Goal: Task Accomplishment & Management: Use online tool/utility

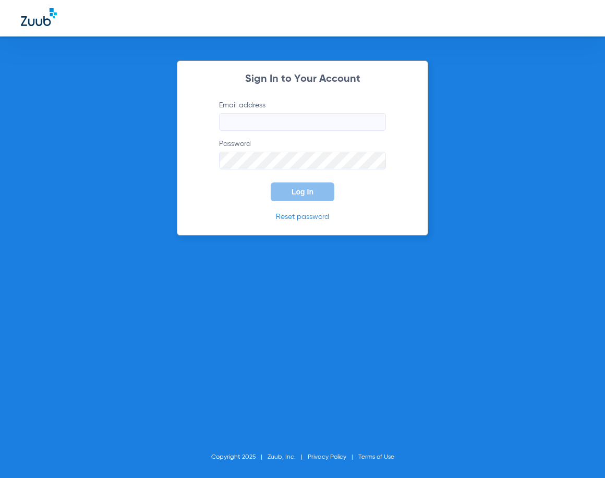
type input "[EMAIL_ADDRESS][DOMAIN_NAME]"
click at [300, 191] on span "Log In" at bounding box center [302, 192] width 22 height 8
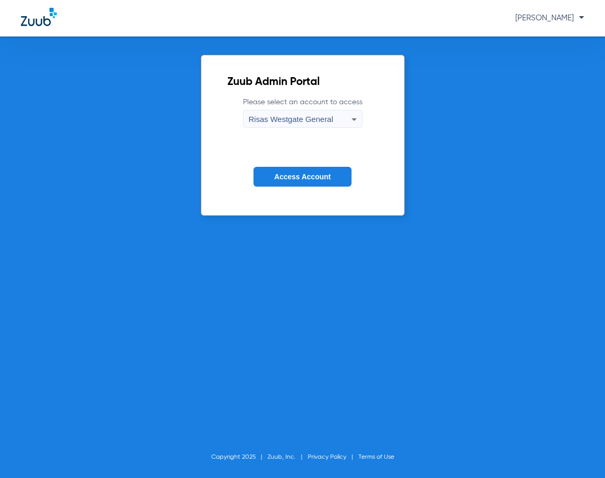
click at [296, 128] on div "Risas Westgate General" at bounding box center [300, 120] width 103 height 18
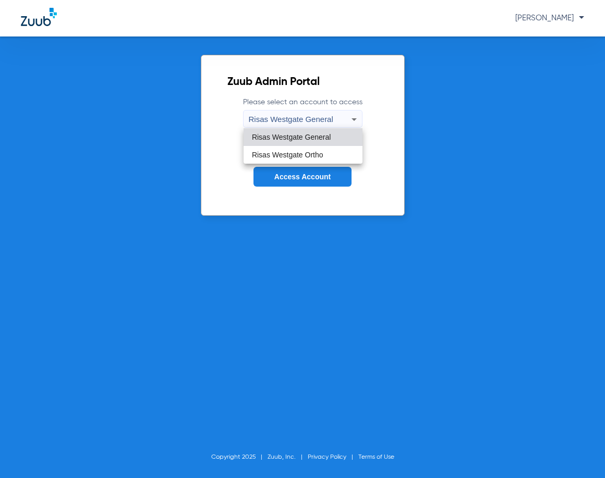
click at [296, 127] on div at bounding box center [302, 239] width 605 height 478
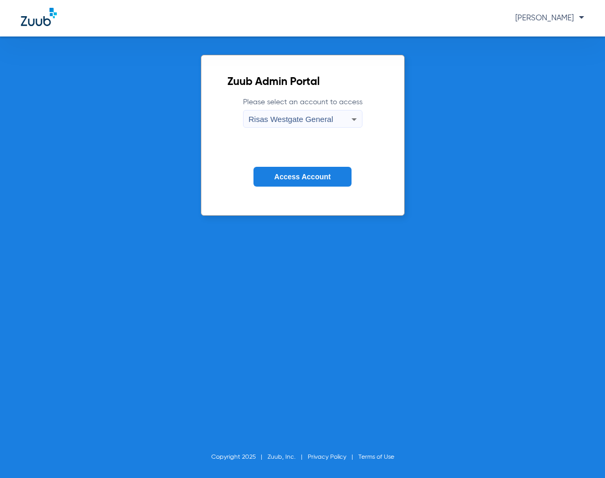
click at [299, 177] on span "Access Account" at bounding box center [302, 177] width 56 height 8
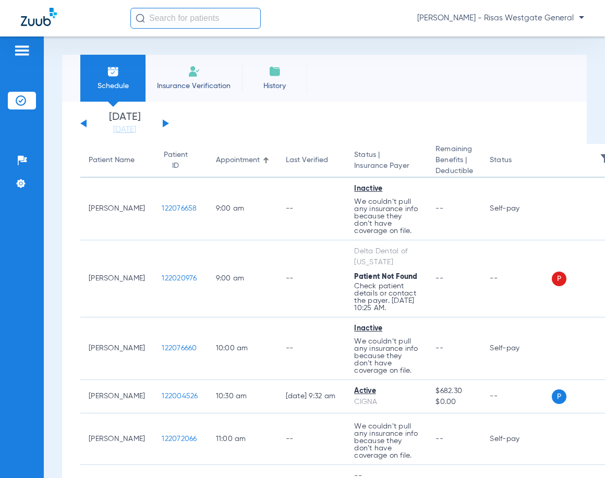
click at [165, 127] on div "Saturday 06-07-2025 Sunday 06-08-2025 Monday 06-09-2025 Tuesday 06-10-2025 Wedn…" at bounding box center [124, 123] width 89 height 23
click at [165, 125] on button at bounding box center [166, 123] width 6 height 8
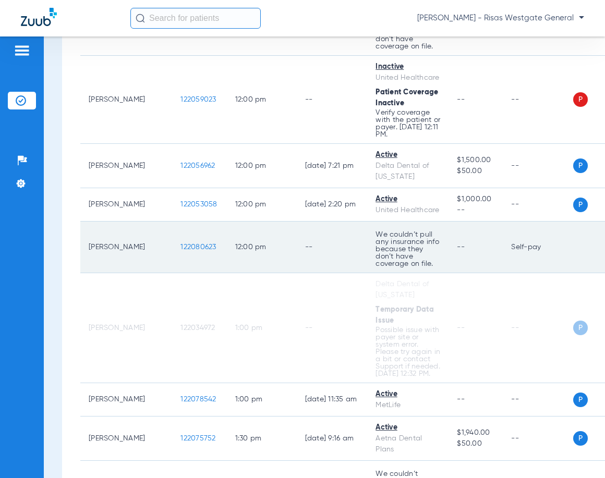
scroll to position [834, 0]
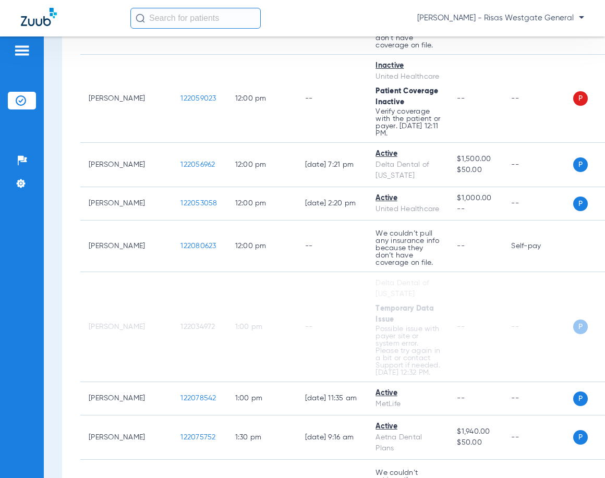
click at [83, 16] on div at bounding box center [75, 18] width 109 height 21
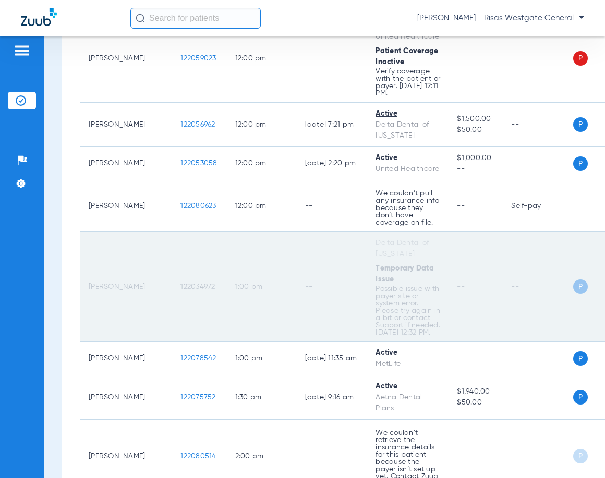
scroll to position [886, 0]
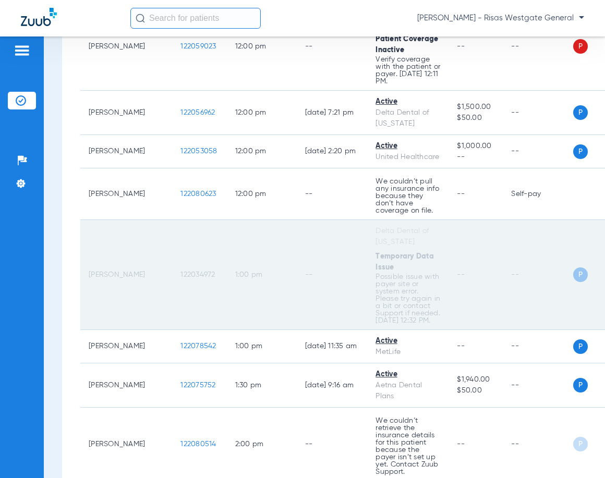
click at [297, 292] on td "--" at bounding box center [332, 275] width 71 height 110
click at [262, 289] on td "1:00 PM" at bounding box center [262, 275] width 70 height 110
click at [261, 289] on td "1:00 PM" at bounding box center [262, 275] width 70 height 110
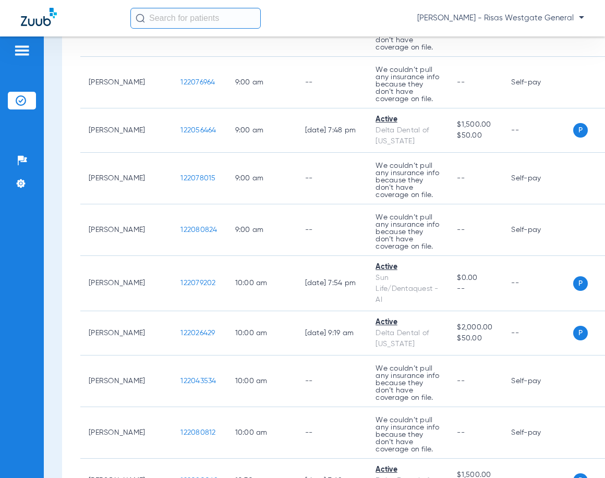
scroll to position [0, 0]
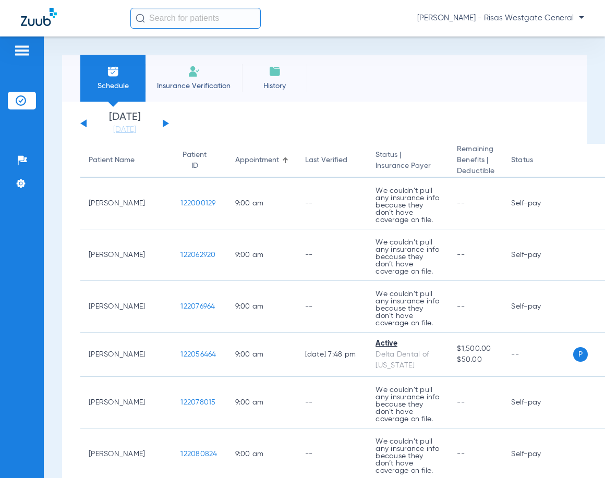
click at [210, 75] on li "Insurance Verification" at bounding box center [193, 78] width 96 height 47
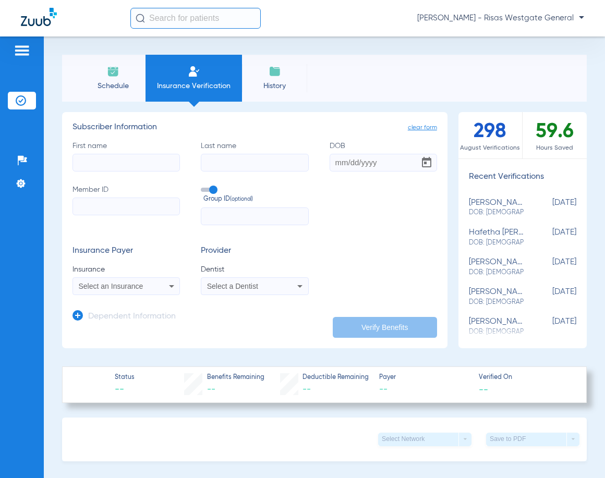
click at [105, 205] on input "Member ID" at bounding box center [125, 207] width 107 height 18
paste input "8074542836"
type input "8074542836"
paste input "20162-000-110000-00000"
type input "20162-000-110000-00000"
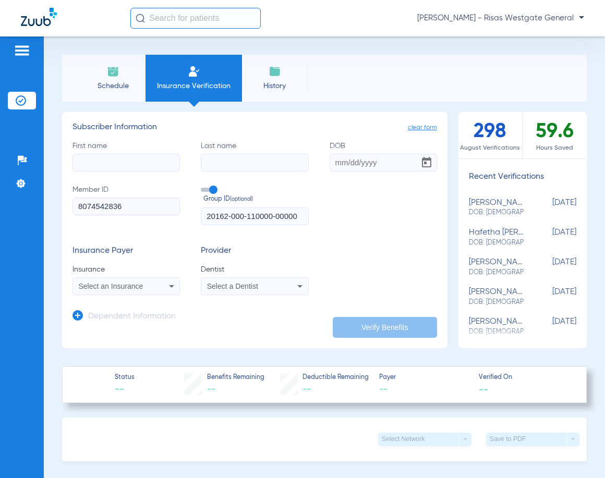
click at [90, 159] on input "First name" at bounding box center [125, 163] width 107 height 18
type input "tessa"
type input "weedman"
click at [333, 162] on input "DOB" at bounding box center [382, 163] width 107 height 18
type input "01/04/1966"
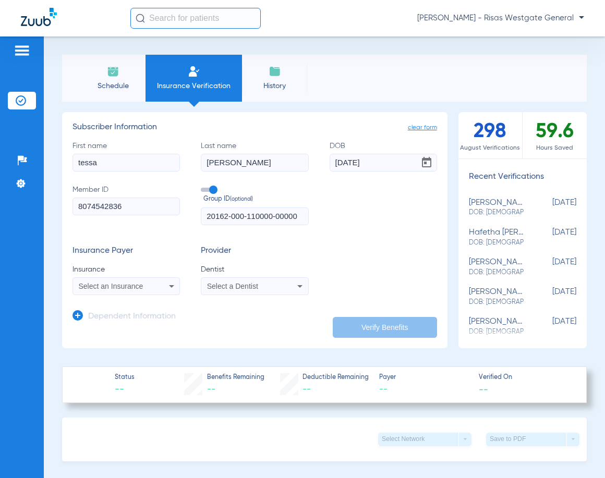
click at [107, 281] on div "Select an Insurance" at bounding box center [126, 286] width 106 height 13
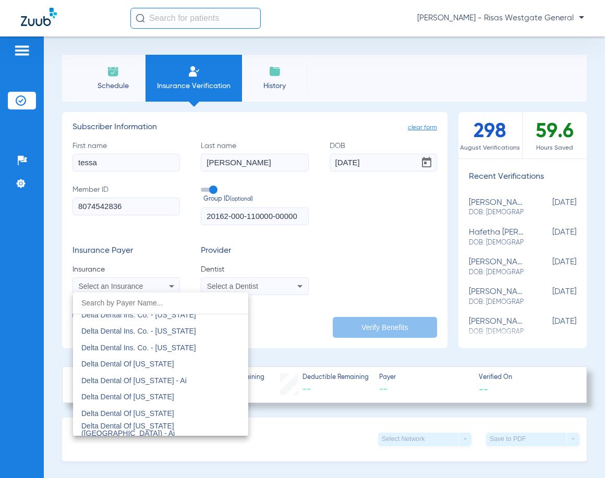
scroll to position [2054, 0]
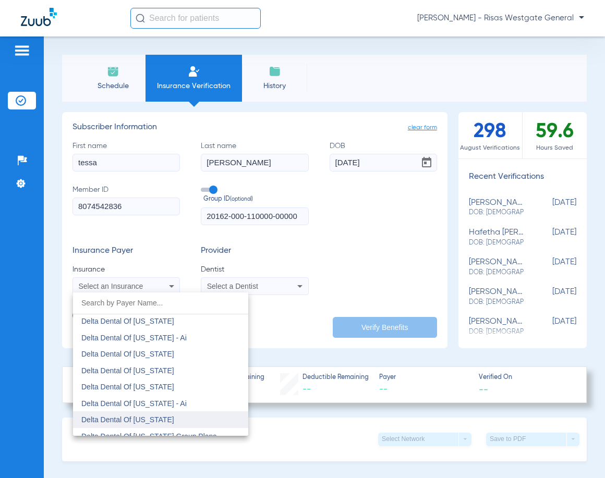
click at [151, 415] on mat-option "Delta Dental Of Illinois" at bounding box center [160, 419] width 175 height 17
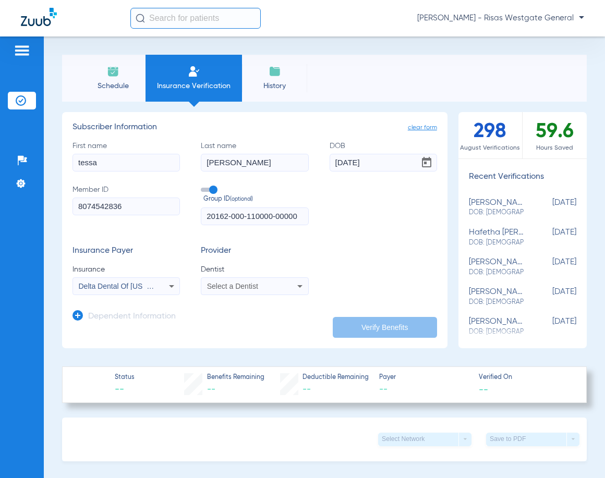
click at [225, 287] on span "Select a Dentist" at bounding box center [232, 286] width 51 height 8
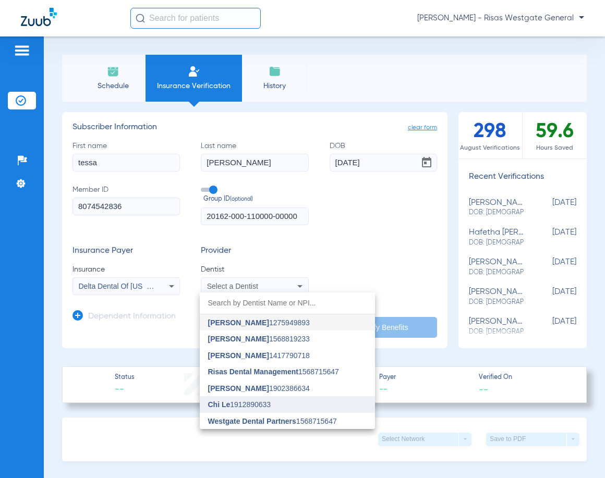
click at [233, 400] on mat-option "Chi Le 1912890633" at bounding box center [287, 404] width 175 height 17
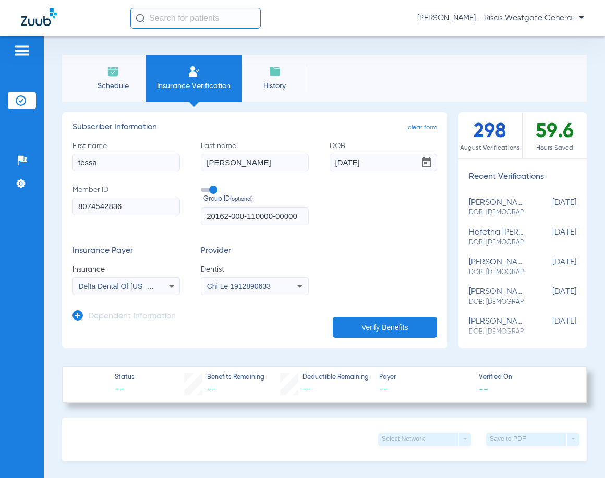
click at [357, 323] on button "Verify Benefits" at bounding box center [385, 327] width 104 height 21
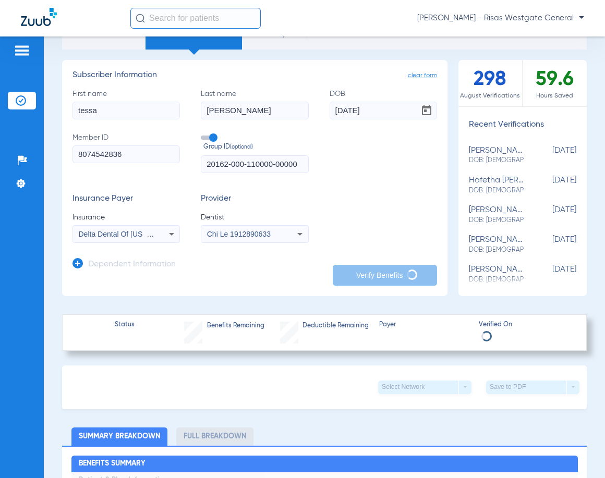
scroll to position [0, 0]
